Goal: Check status: Check status

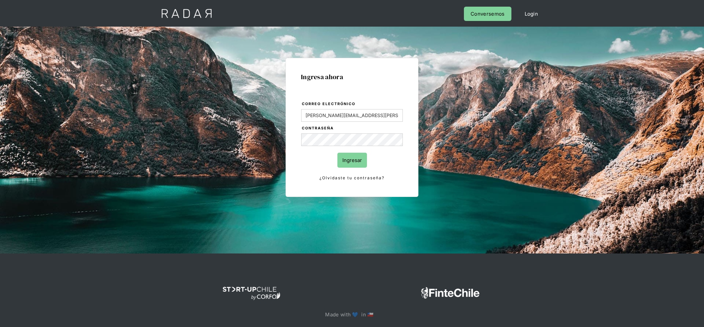
type input "[PERSON_NAME][EMAIL_ADDRESS][PERSON_NAME][DOMAIN_NAME]"
click at [338, 152] on input "Ingresar" at bounding box center [353, 159] width 30 height 15
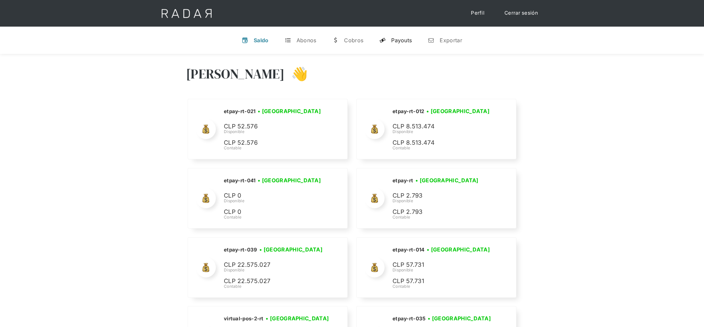
click at [396, 37] on div "Payouts" at bounding box center [401, 40] width 21 height 7
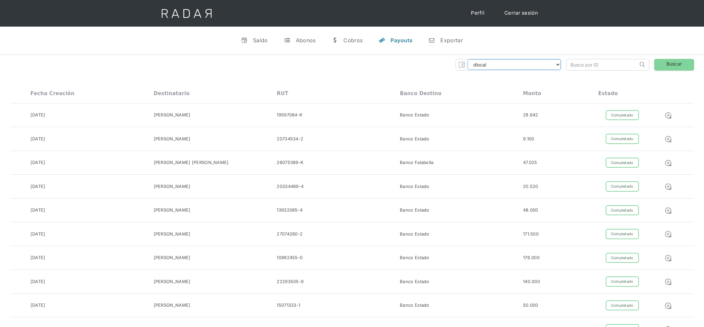
click at [548, 68] on select "dlocal demergechile fcacl2 remitee clpro coster urigol radar-cliente radar-clie…" at bounding box center [514, 64] width 93 height 11
select select "cleo-transfer"
click at [468, 59] on select "dlocal demergechile fcacl2 remitee clpro coster urigol radar-cliente radar-clie…" at bounding box center [514, 64] width 93 height 11
click at [673, 65] on link "Buscar" at bounding box center [674, 65] width 40 height 12
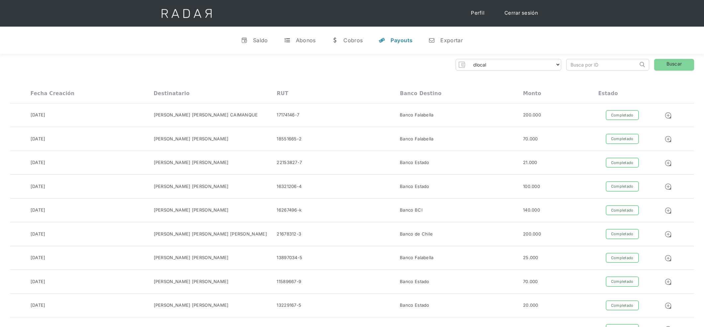
click at [357, 177] on div "25-09-2025 JOSE ALEJANDRO VILLA GARCIA 16321206-4 Banco Estado 100.000 Completa…" at bounding box center [352, 186] width 684 height 24
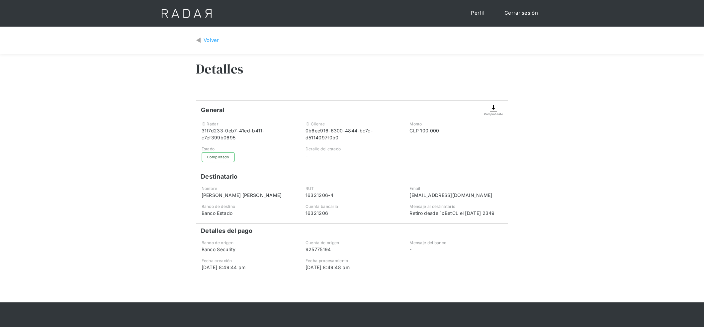
click at [495, 108] on img at bounding box center [494, 108] width 8 height 8
click at [208, 38] on div "Volver" at bounding box center [212, 41] width 16 height 8
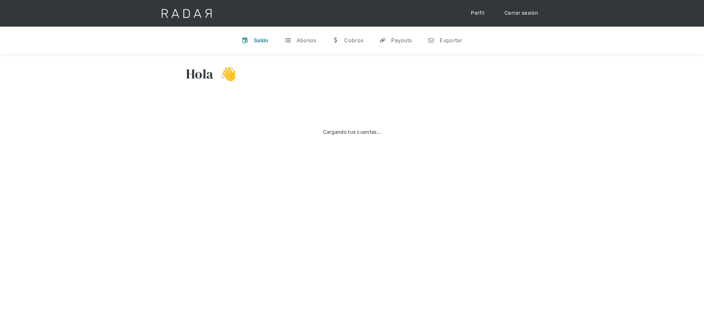
select select "dlocal"
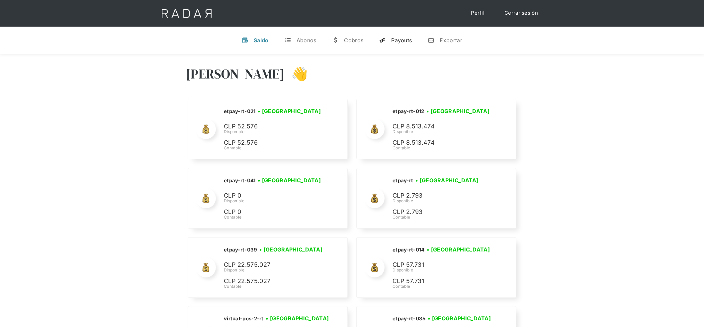
click at [391, 38] on div "Payouts" at bounding box center [401, 40] width 21 height 7
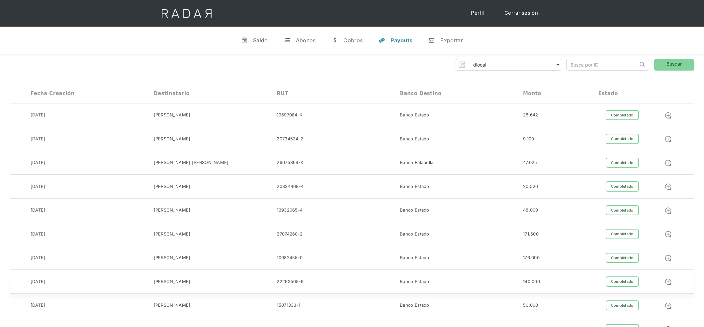
click at [399, 282] on div "22293505-9" at bounding box center [338, 281] width 123 height 10
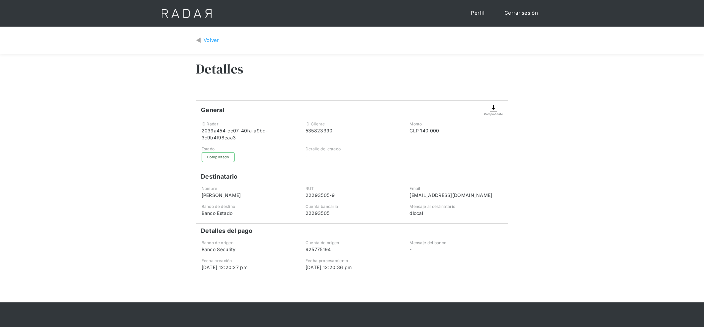
click at [496, 109] on img at bounding box center [494, 108] width 8 height 8
click at [212, 45] on div "Volver" at bounding box center [352, 41] width 312 height 18
click at [213, 41] on div "Volver" at bounding box center [212, 41] width 16 height 8
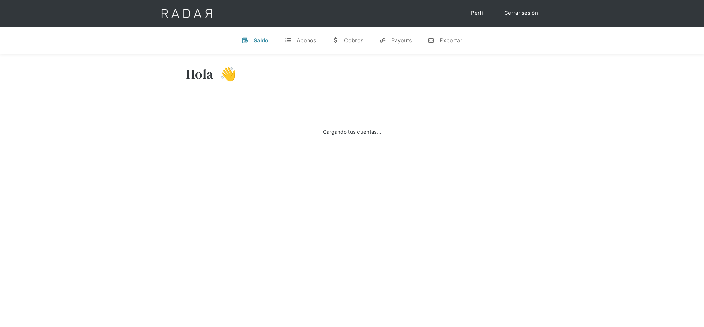
select select "dlocal"
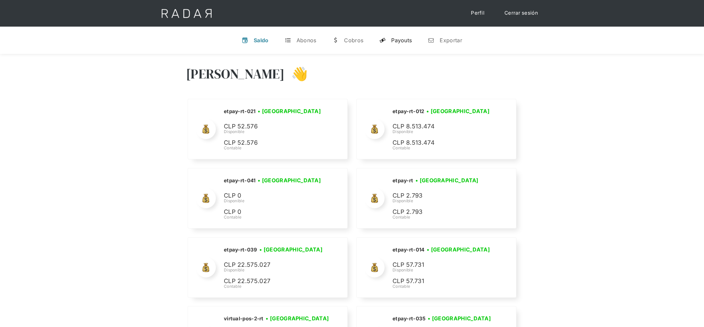
click at [393, 39] on div "Payouts" at bounding box center [401, 40] width 21 height 7
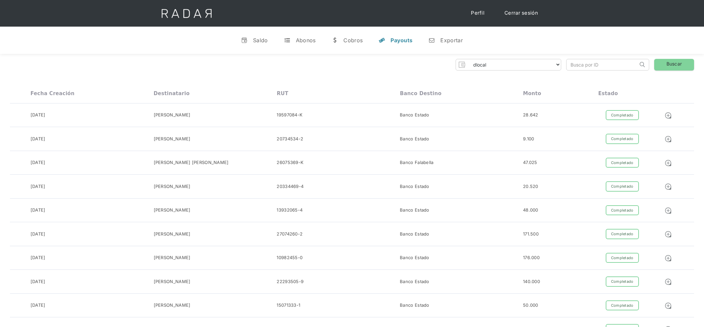
click at [515, 14] on link "Cerrar sesión" at bounding box center [521, 13] width 47 height 13
